Goal: Task Accomplishment & Management: Manage account settings

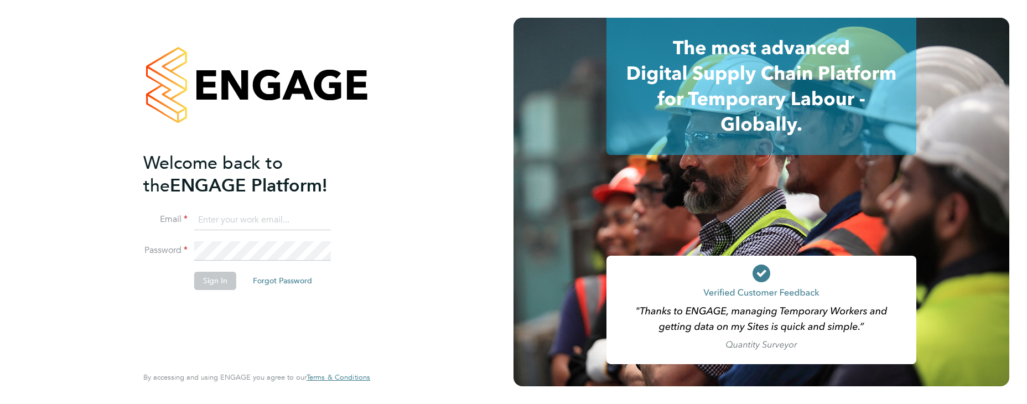
paste input "[EMAIL_ADDRESS][DOMAIN_NAME]"
type input "[EMAIL_ADDRESS][DOMAIN_NAME]"
click at [214, 278] on button "Sign In" at bounding box center [215, 281] width 42 height 18
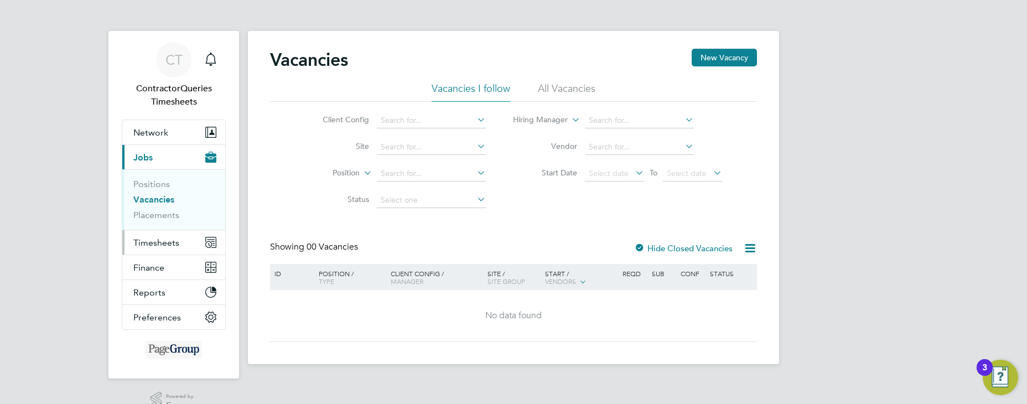
click at [175, 241] on span "Timesheets" at bounding box center [156, 242] width 46 height 11
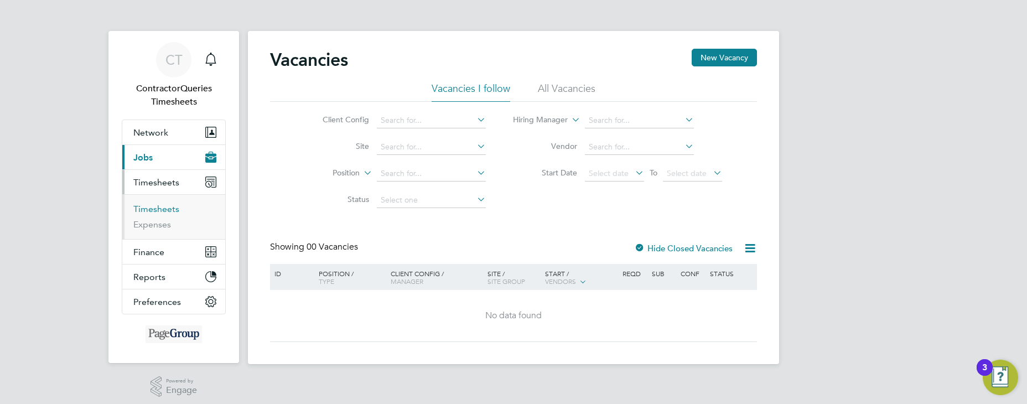
click at [169, 211] on link "Timesheets" at bounding box center [156, 209] width 46 height 11
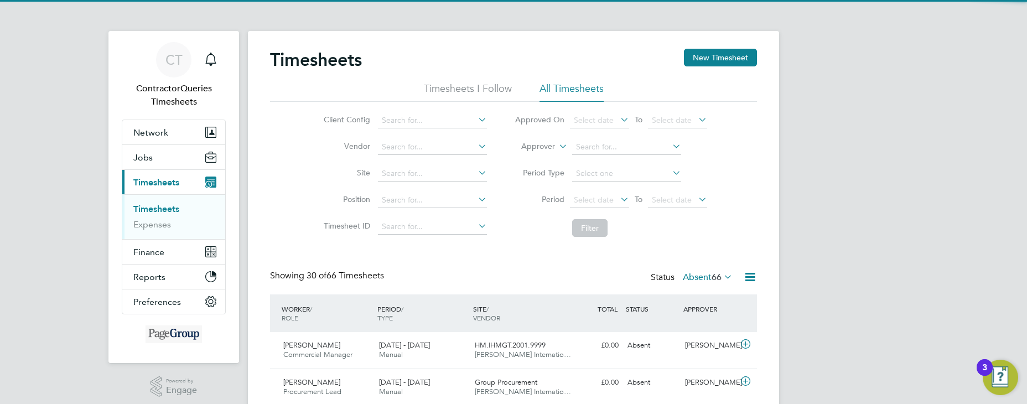
click at [590, 88] on li "All Timesheets" at bounding box center [571, 92] width 64 height 20
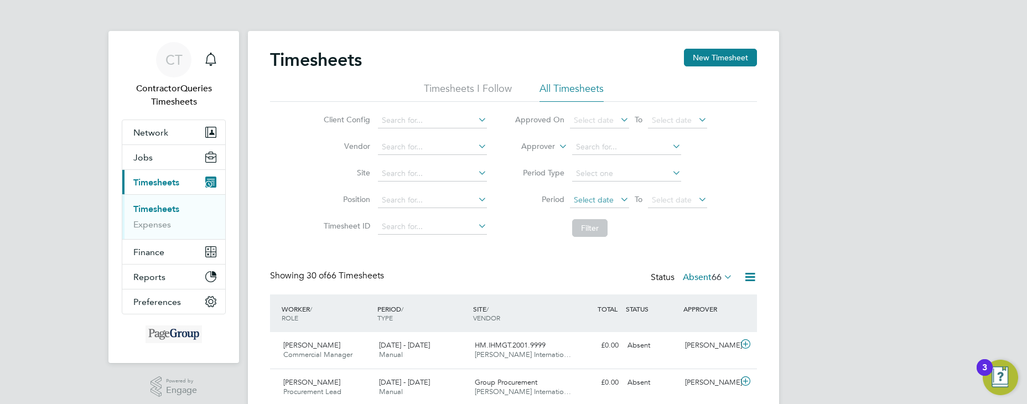
click at [591, 198] on span "Select date" at bounding box center [594, 200] width 40 height 10
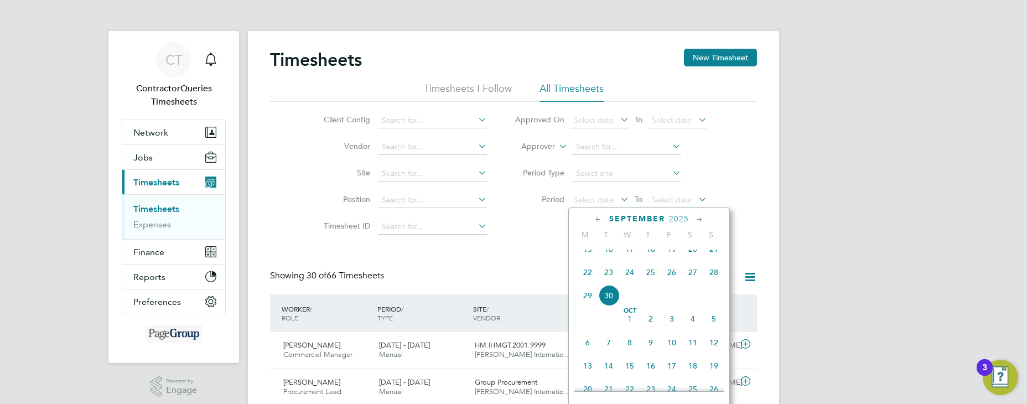
click at [609, 283] on span "23" at bounding box center [608, 272] width 21 height 21
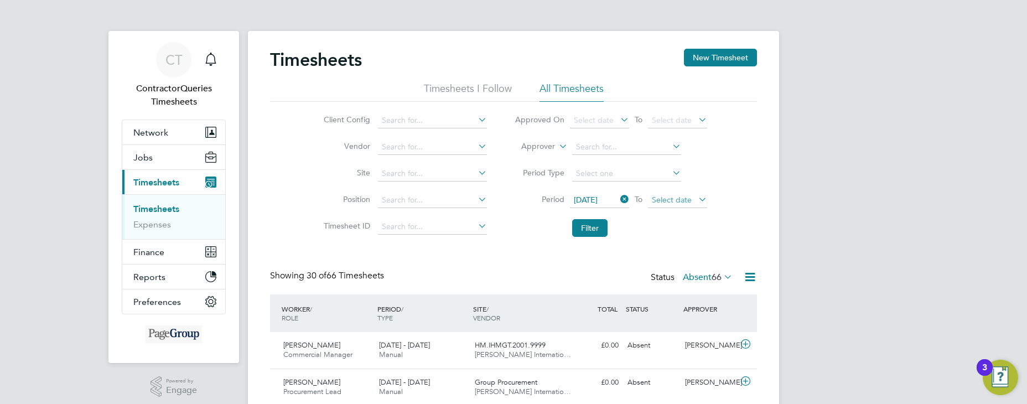
click at [666, 204] on span "Select date" at bounding box center [672, 200] width 40 height 10
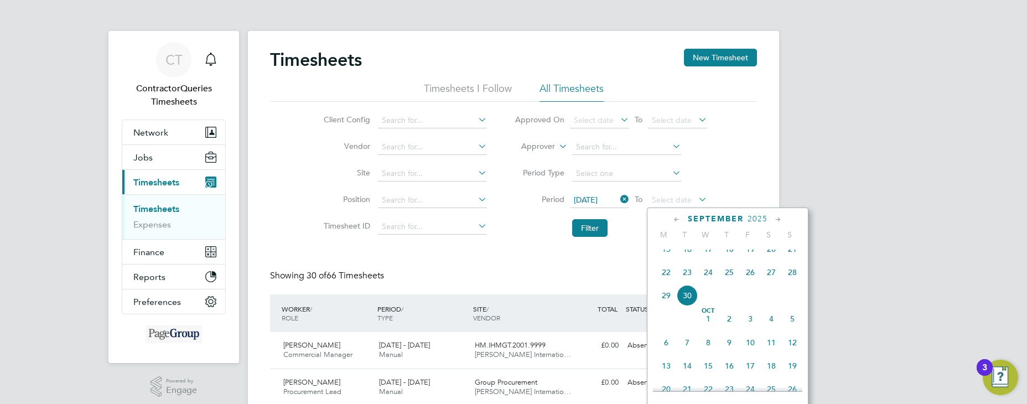
click at [686, 305] on span "30" at bounding box center [687, 295] width 21 height 21
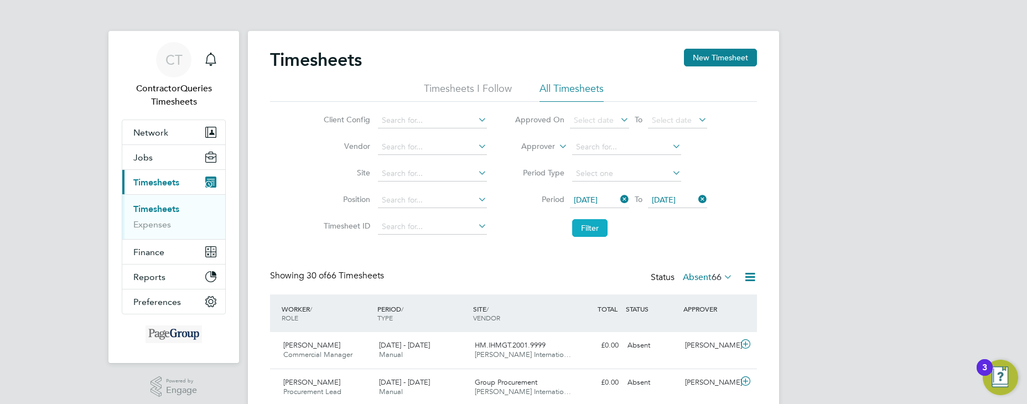
click at [587, 227] on button "Filter" at bounding box center [589, 228] width 35 height 18
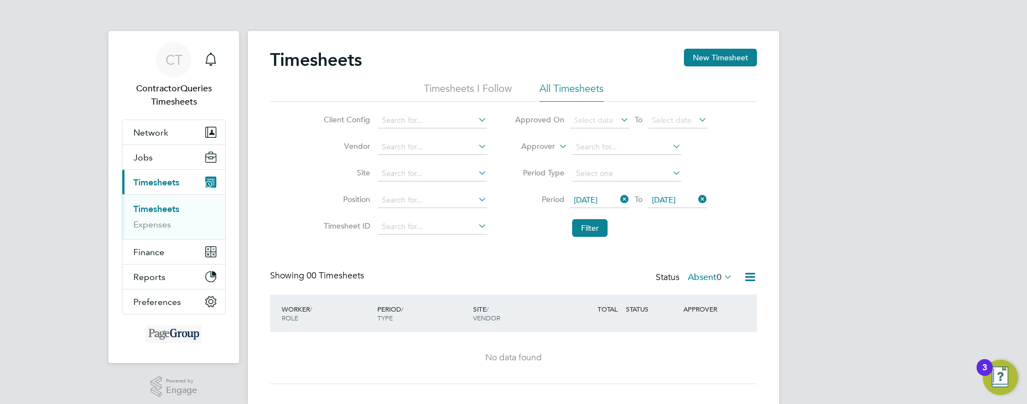
click at [721, 277] on icon at bounding box center [721, 276] width 0 height 15
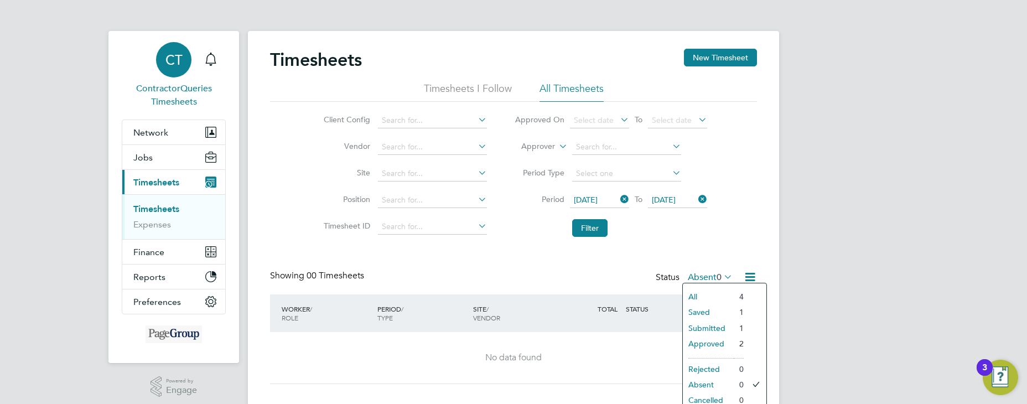
click at [176, 63] on span "CT" at bounding box center [173, 60] width 17 height 14
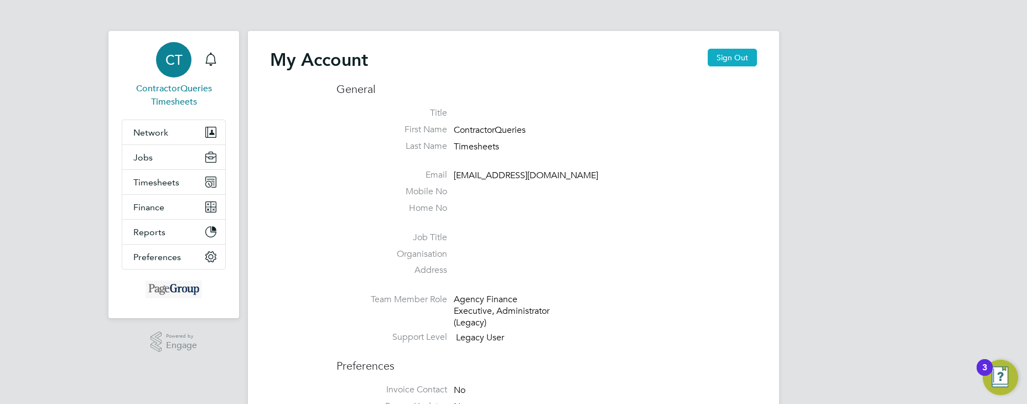
click at [724, 63] on button "Sign Out" at bounding box center [732, 58] width 49 height 18
